Goal: Information Seeking & Learning: Learn about a topic

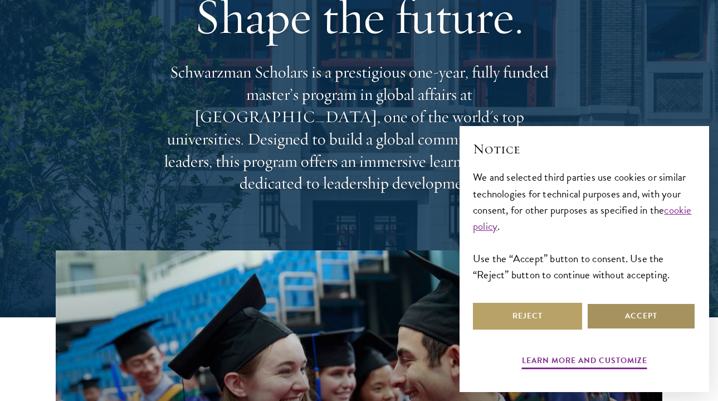
click at [632, 323] on button "Accept" at bounding box center [641, 316] width 109 height 27
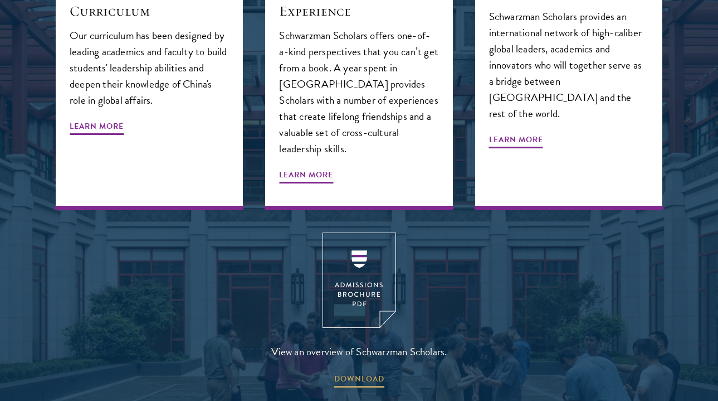
scroll to position [1352, 0]
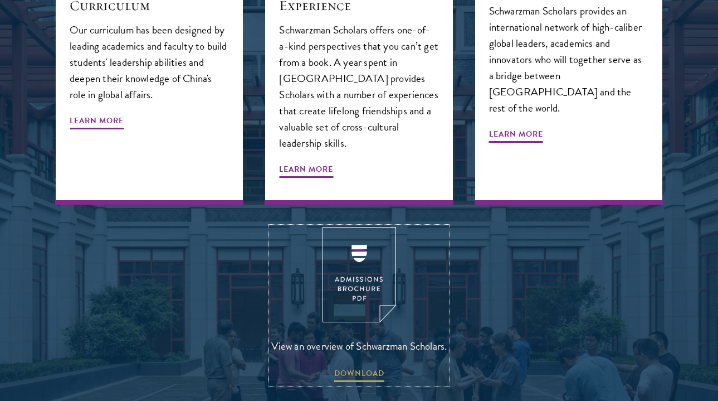
click at [378, 227] on img at bounding box center [360, 274] width 74 height 95
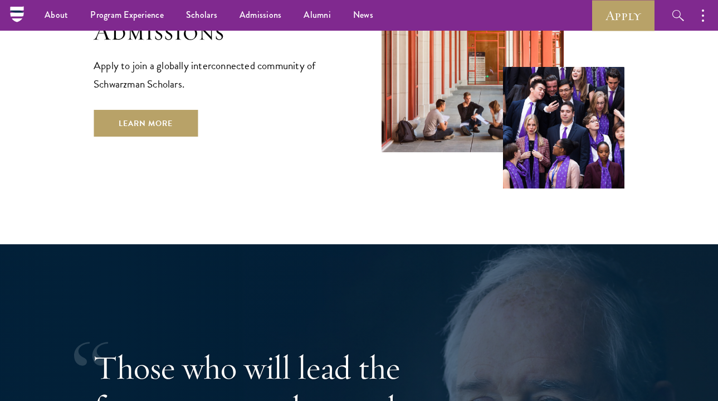
scroll to position [1838, 0]
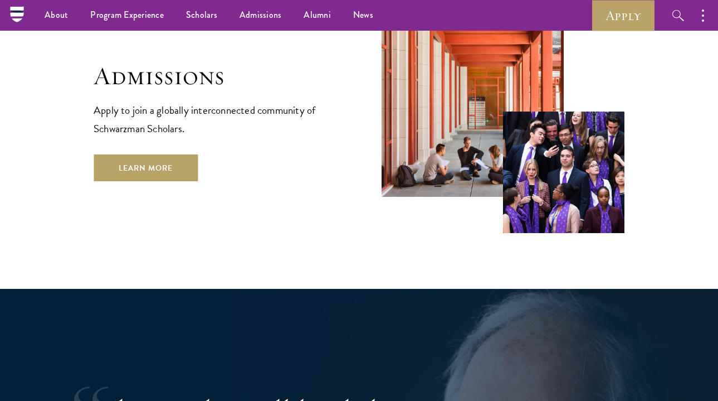
click at [148, 98] on div "Admissions Apply to join a globally interconnected community of Schwarzman Scho…" at bounding box center [215, 121] width 243 height 120
click at [163, 154] on link "Learn More" at bounding box center [146, 167] width 104 height 27
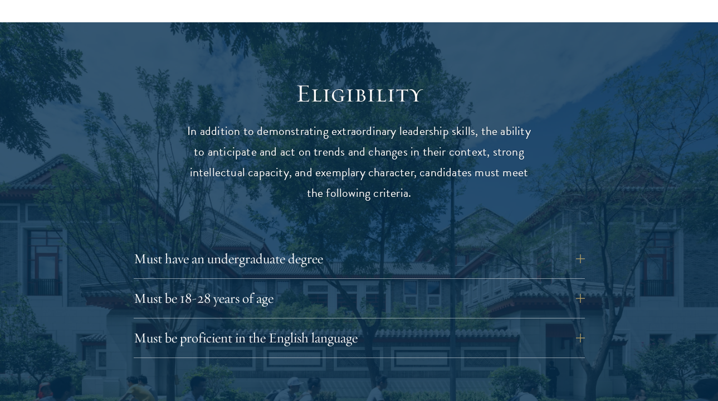
scroll to position [1474, 0]
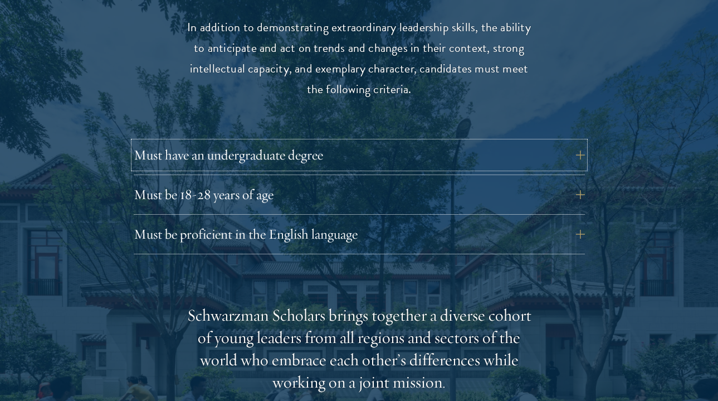
click at [260, 142] on button "Must have an undergraduate degree" at bounding box center [359, 155] width 451 height 27
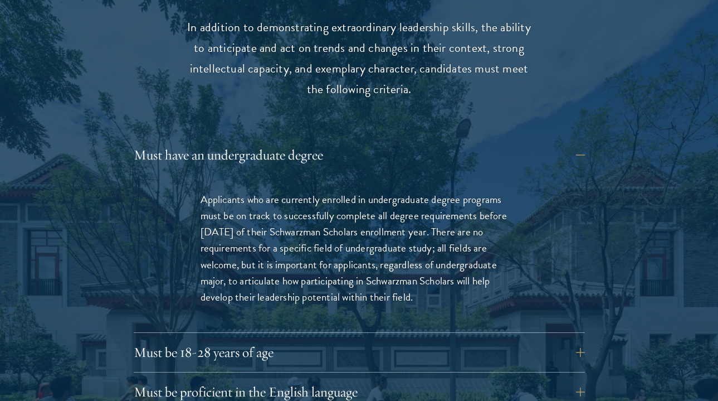
scroll to position [1517, 0]
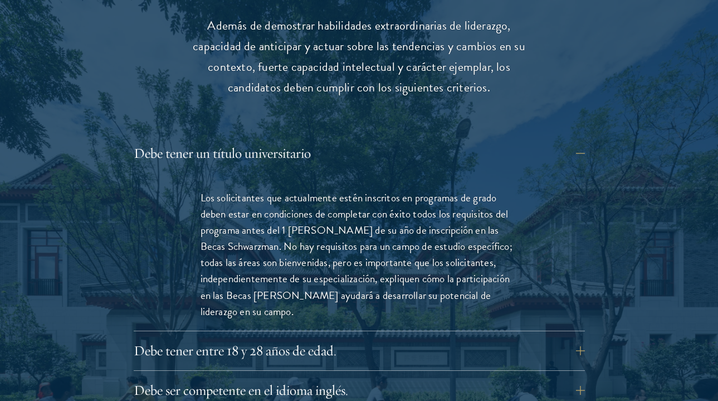
click at [324, 257] on font "Los solicitantes que actualmente estén inscritos en programas de grado deben es…" at bounding box center [357, 253] width 312 height 129
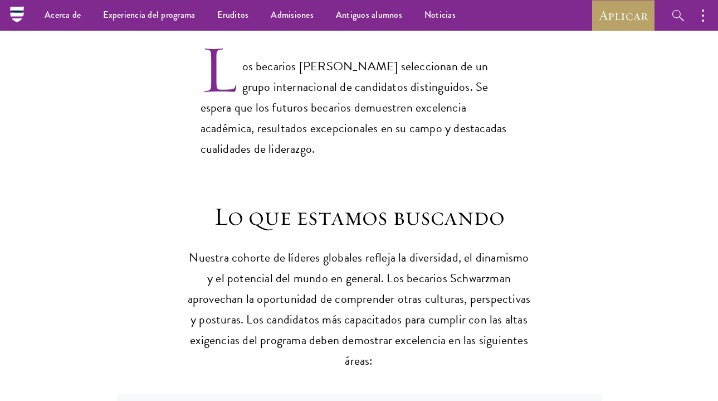
scroll to position [874, 0]
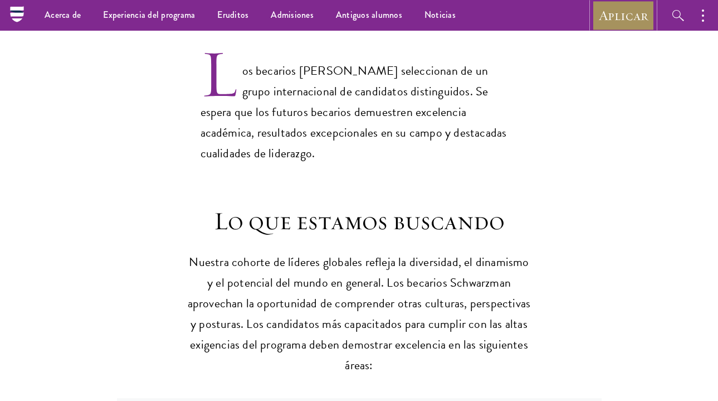
click at [610, 9] on font "Aplicar" at bounding box center [623, 15] width 49 height 17
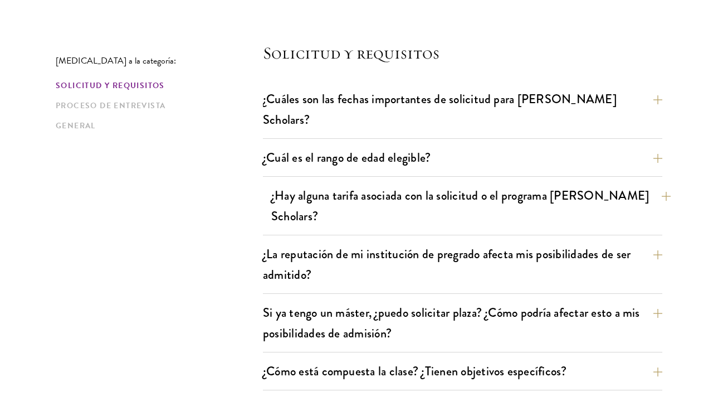
scroll to position [290, 0]
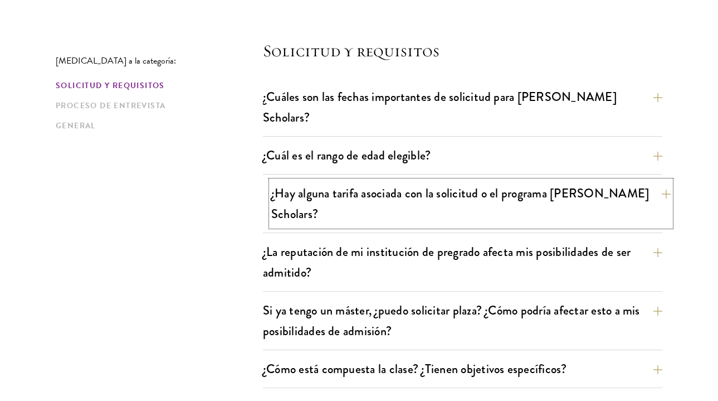
click at [391, 185] on button "¿Hay alguna tarifa asociada con la solicitud o el programa Schwarzman Scholars?" at bounding box center [471, 204] width 400 height 46
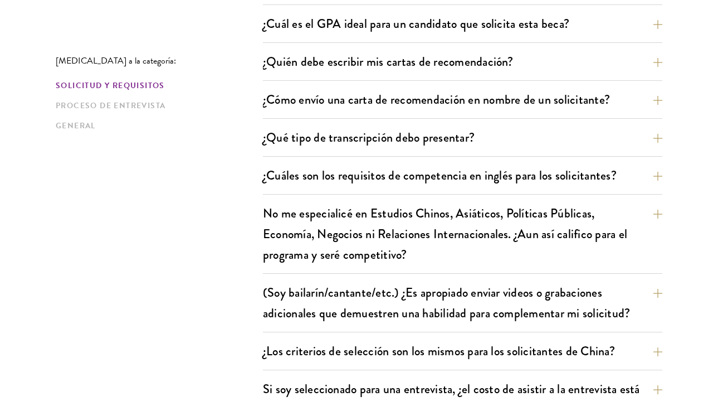
scroll to position [984, 0]
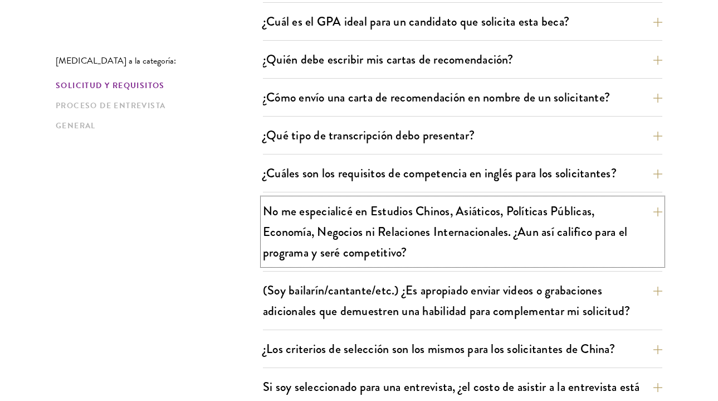
click at [388, 215] on font "No me especialicé en Estudios Chinos, Asiáticos, Políticas Públicas, Economía, …" at bounding box center [445, 232] width 364 height 60
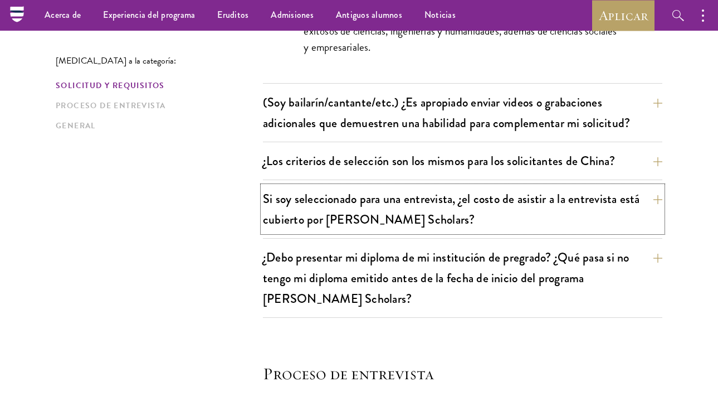
scroll to position [1202, 0]
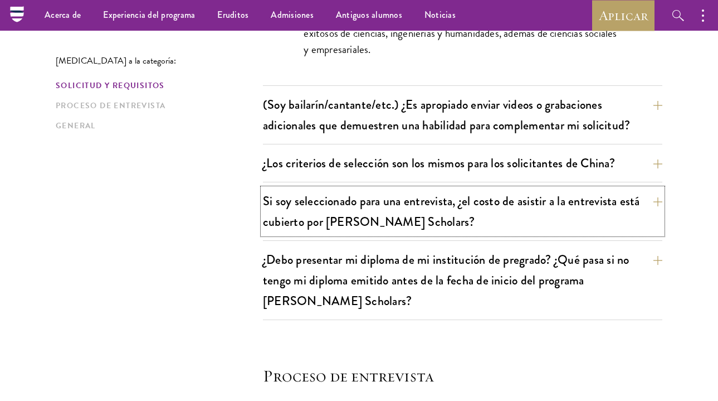
click at [388, 208] on font "Si soy seleccionado para una entrevista, ¿el costo de asistir a la entrevista e…" at bounding box center [451, 211] width 377 height 39
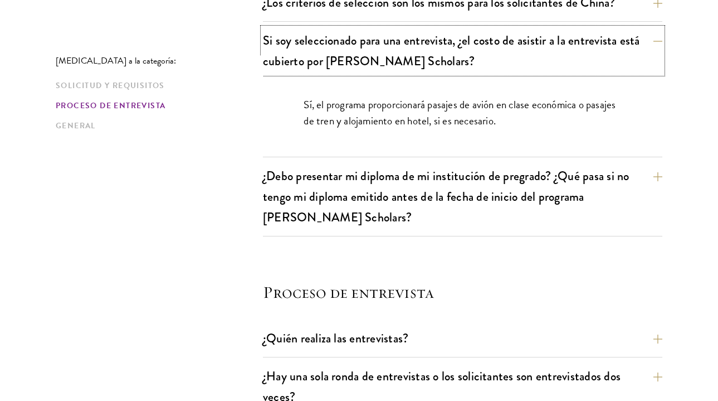
scroll to position [1159, 0]
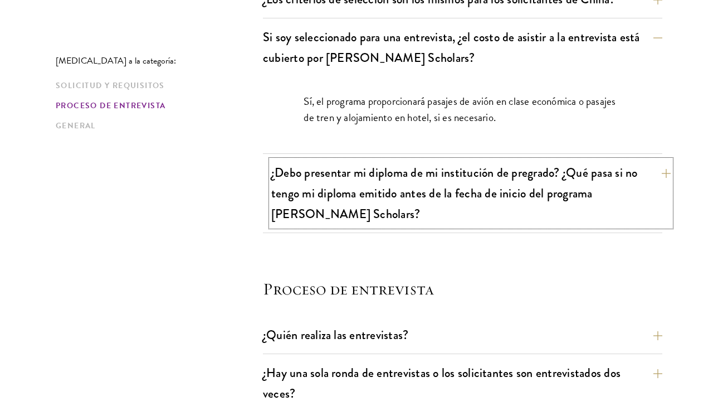
click at [430, 194] on button "¿Debo presentar mi diploma de mi institución de pregrado? ¿Qué pasa si no tengo…" at bounding box center [471, 193] width 400 height 66
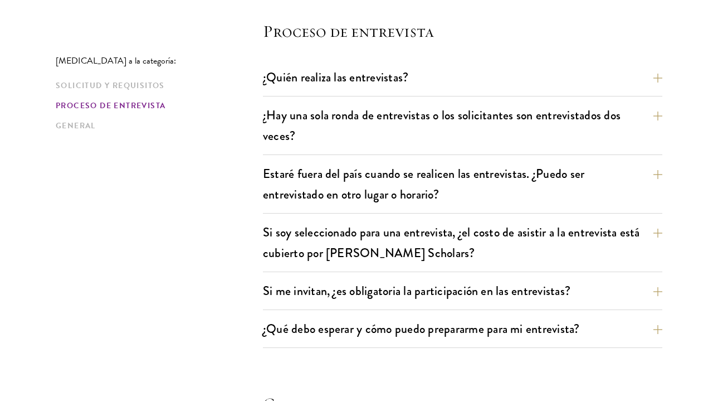
scroll to position [1498, 0]
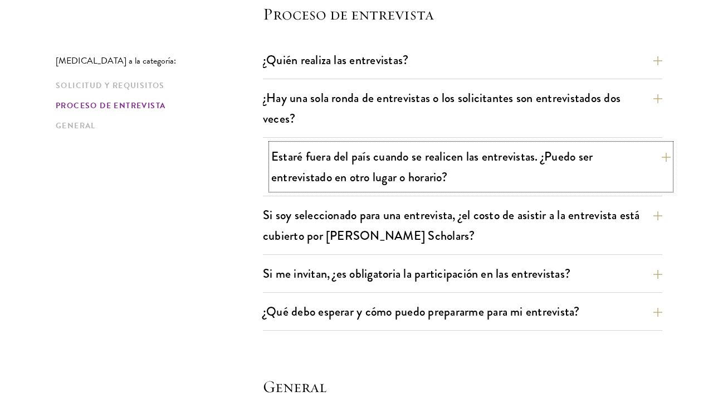
click at [519, 148] on button "Estaré fuera del país cuando se realicen las entrevistas. ¿Puedo ser entrevista…" at bounding box center [471, 167] width 400 height 46
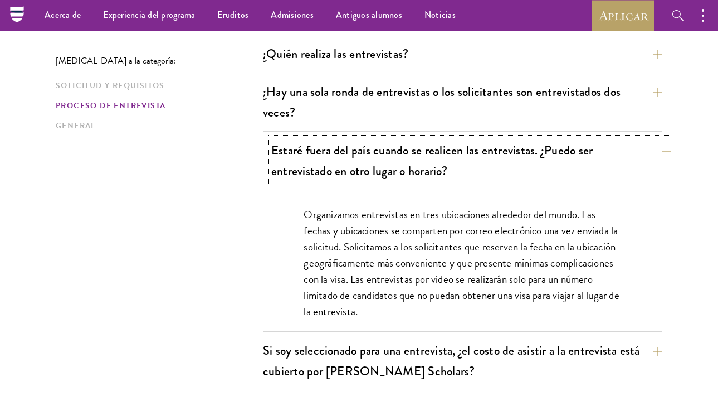
scroll to position [1357, 0]
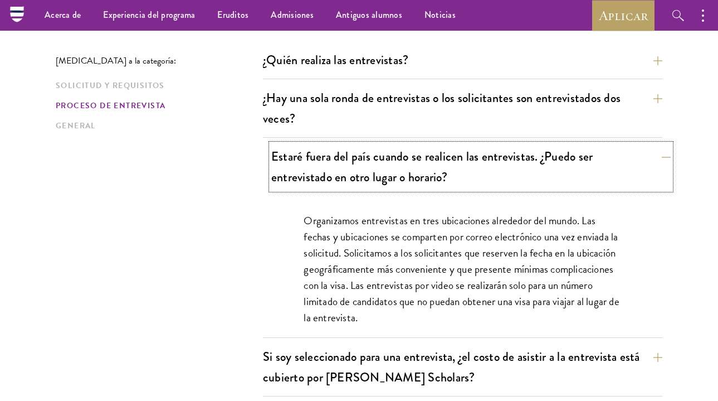
click at [519, 150] on button "Estaré fuera del país cuando se realicen las entrevistas. ¿Puedo ser entrevista…" at bounding box center [471, 167] width 400 height 46
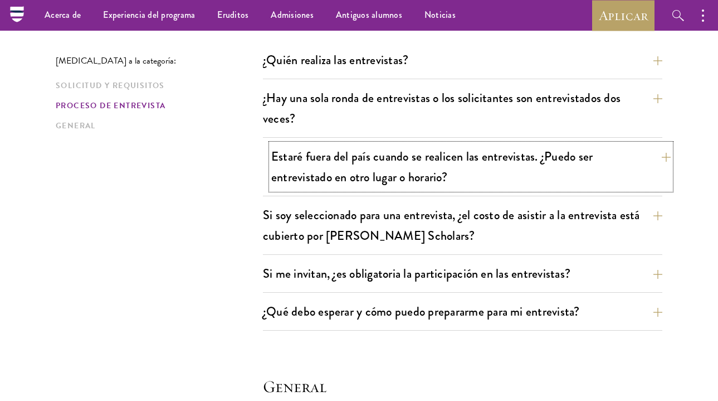
click at [518, 149] on button "Estaré fuera del país cuando se realicen las entrevistas. ¿Puedo ser entrevista…" at bounding box center [471, 167] width 400 height 46
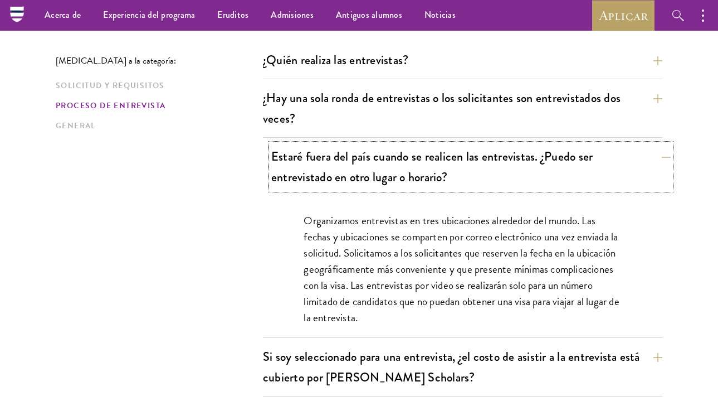
click at [516, 148] on button "Estaré fuera del país cuando se realicen las entrevistas. ¿Puedo ser entrevista…" at bounding box center [471, 167] width 400 height 46
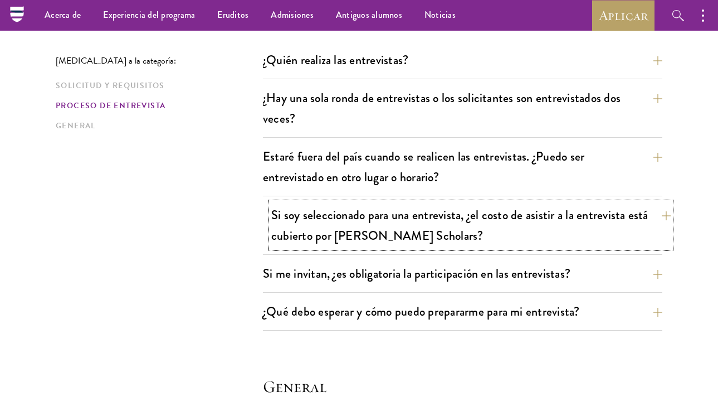
click at [487, 209] on button "Si soy seleccionado para una entrevista, ¿el costo de asistir a la entrevista e…" at bounding box center [471, 225] width 400 height 46
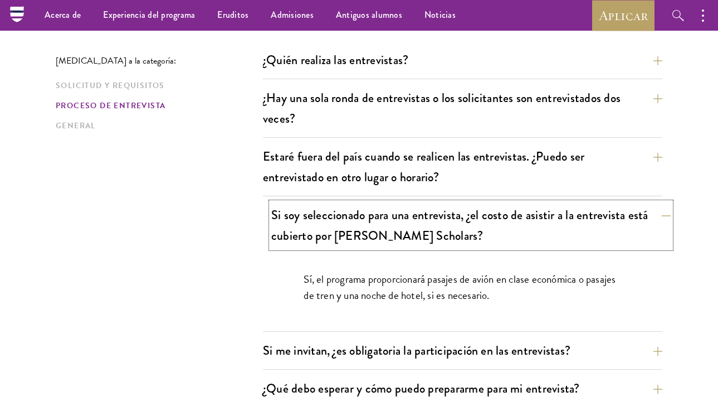
click at [486, 209] on button "Si soy seleccionado para una entrevista, ¿el costo de asistir a la entrevista e…" at bounding box center [471, 225] width 400 height 46
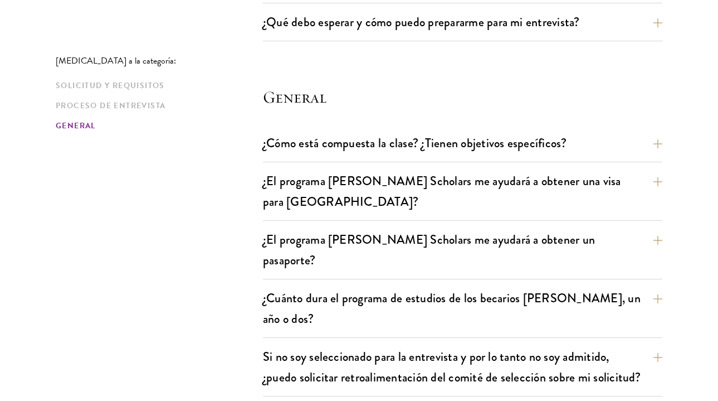
scroll to position [1678, 0]
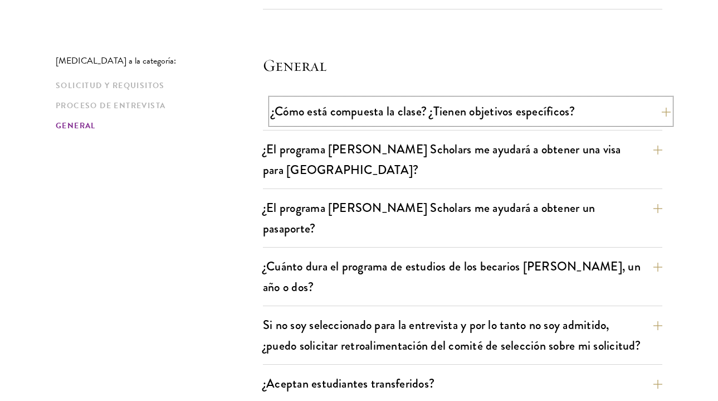
click at [496, 102] on font "¿Cómo está compuesta la clase? ¿Tienen objetivos específicos?" at bounding box center [423, 111] width 304 height 18
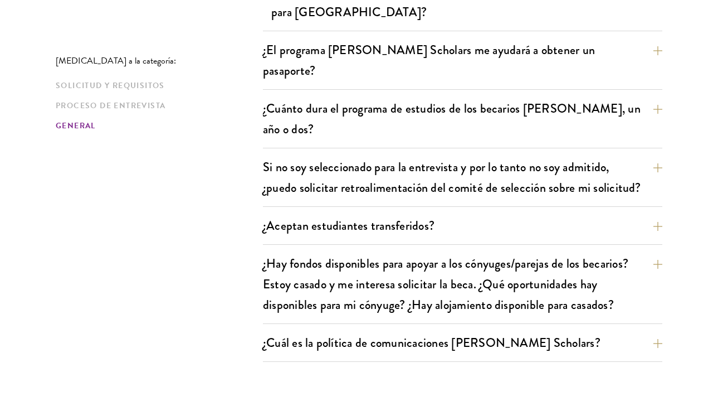
scroll to position [2095, 0]
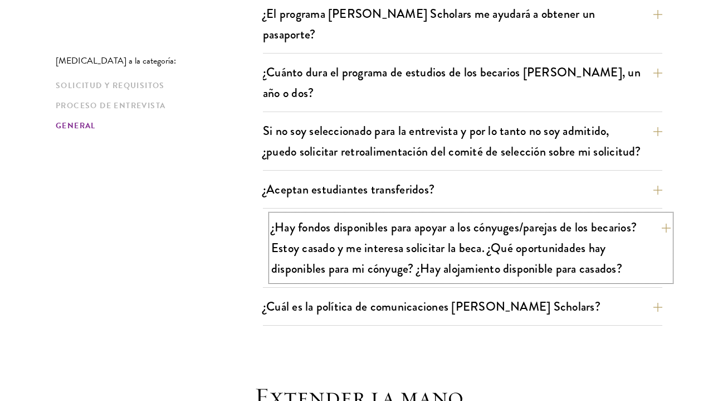
click at [476, 218] on font "¿Hay fondos disponibles para apoyar a los cónyuges/parejas de los becarios? Est…" at bounding box center [454, 248] width 366 height 60
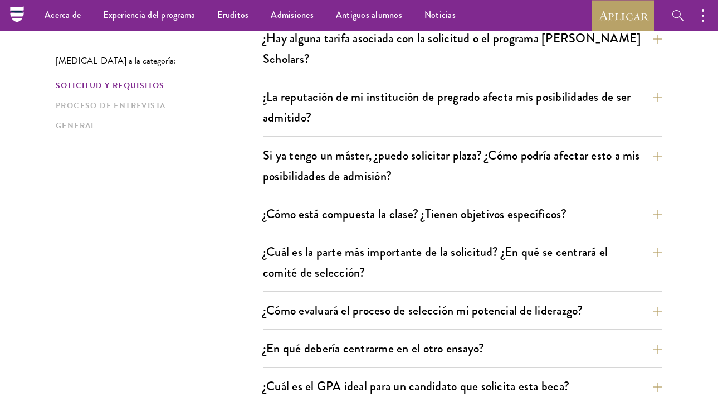
scroll to position [0, 0]
